Goal: Find contact information: Find contact information

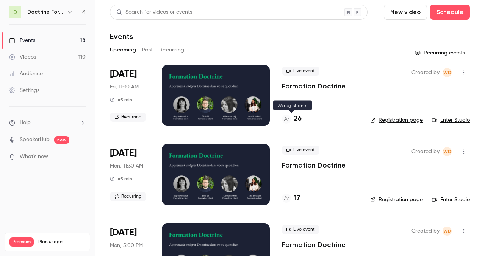
click at [298, 117] on h4 "26" at bounding box center [298, 119] width 8 height 10
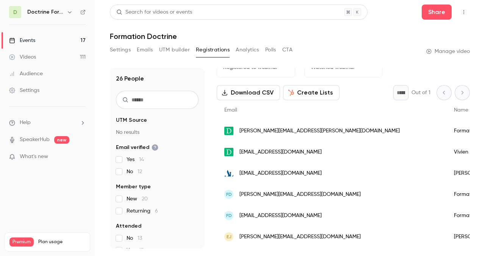
scroll to position [20, 0]
drag, startPoint x: 431, startPoint y: 174, endPoint x: 367, endPoint y: 174, distance: 63.6
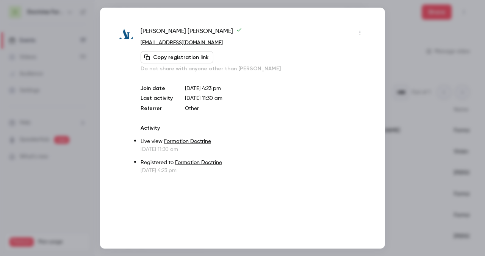
copy div "[PERSON_NAME]"
click at [186, 30] on span "[PERSON_NAME]" at bounding box center [190, 33] width 101 height 12
copy div "[PERSON_NAME]"
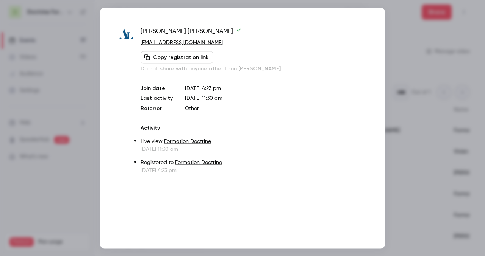
click at [333, 98] on div at bounding box center [242, 128] width 485 height 256
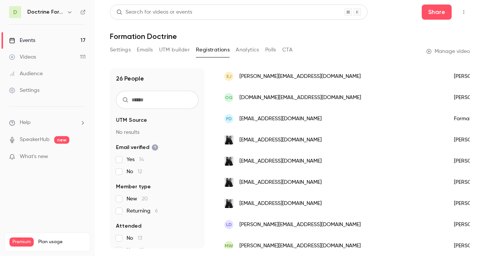
scroll to position [201, 0]
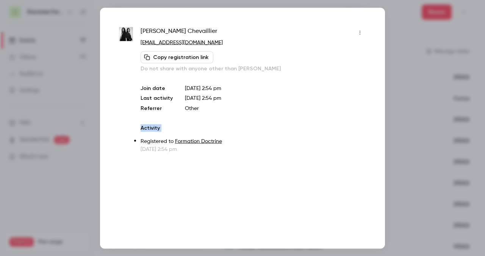
click at [333, 121] on div "[PERSON_NAME] [EMAIL_ADDRESS][DOMAIN_NAME] Copy registration link Do not share …" at bounding box center [242, 128] width 285 height 241
click at [151, 28] on span "[PERSON_NAME]" at bounding box center [178, 33] width 76 height 12
copy div "[PERSON_NAME]"
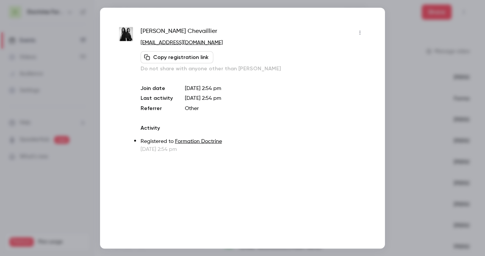
click at [333, 157] on div at bounding box center [242, 128] width 485 height 256
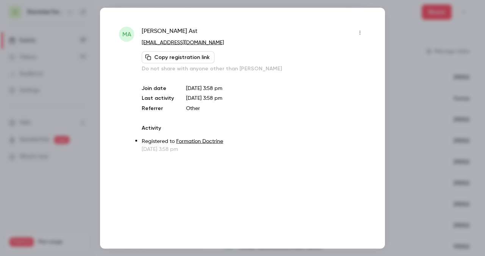
click at [333, 210] on div "MA [PERSON_NAME] [PERSON_NAME][EMAIL_ADDRESS][DOMAIN_NAME] Copy registration li…" at bounding box center [242, 128] width 285 height 241
click at [167, 33] on span "[PERSON_NAME]" at bounding box center [170, 33] width 56 height 12
copy div "[PERSON_NAME]"
